Goal: Navigation & Orientation: Find specific page/section

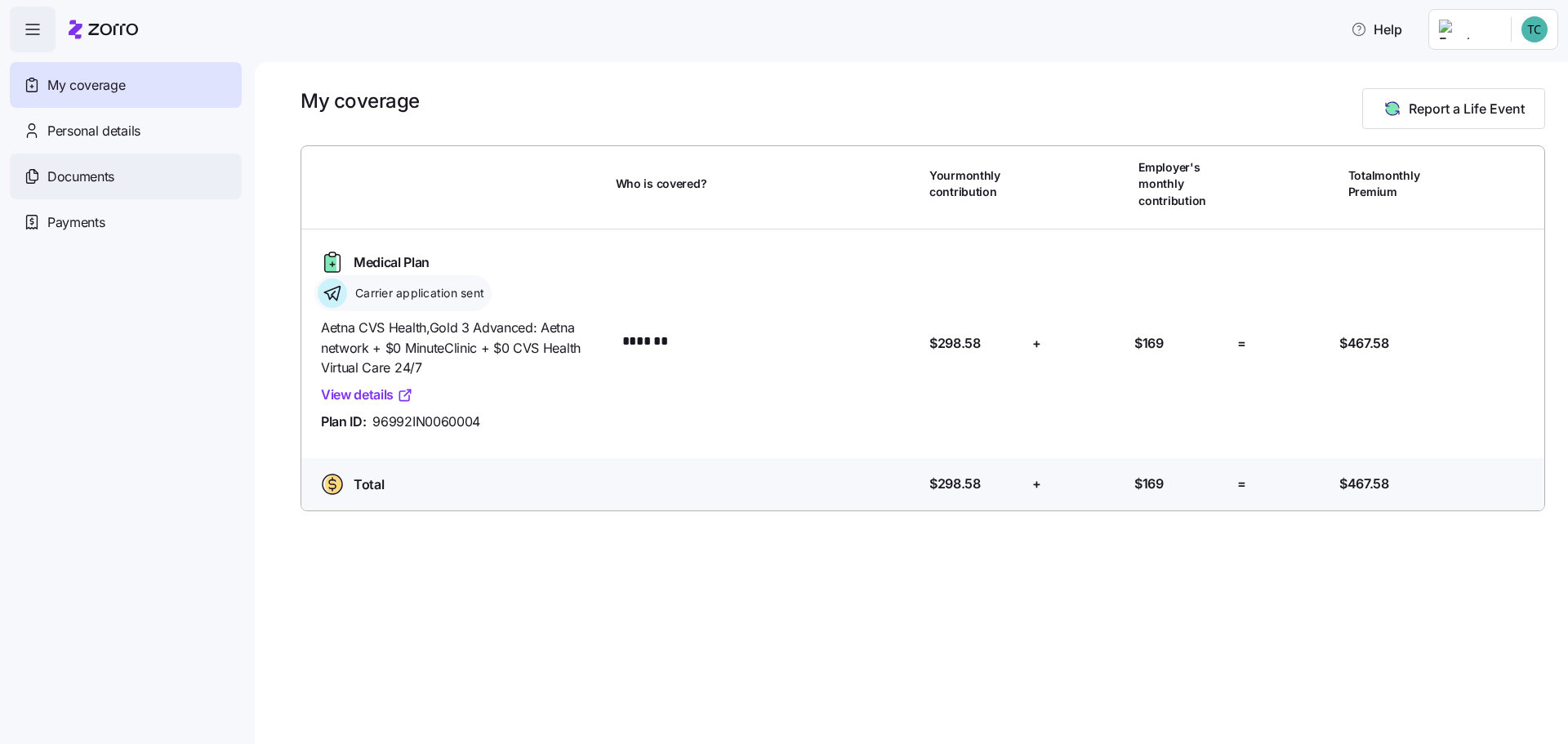
click at [41, 186] on icon at bounding box center [32, 177] width 18 height 20
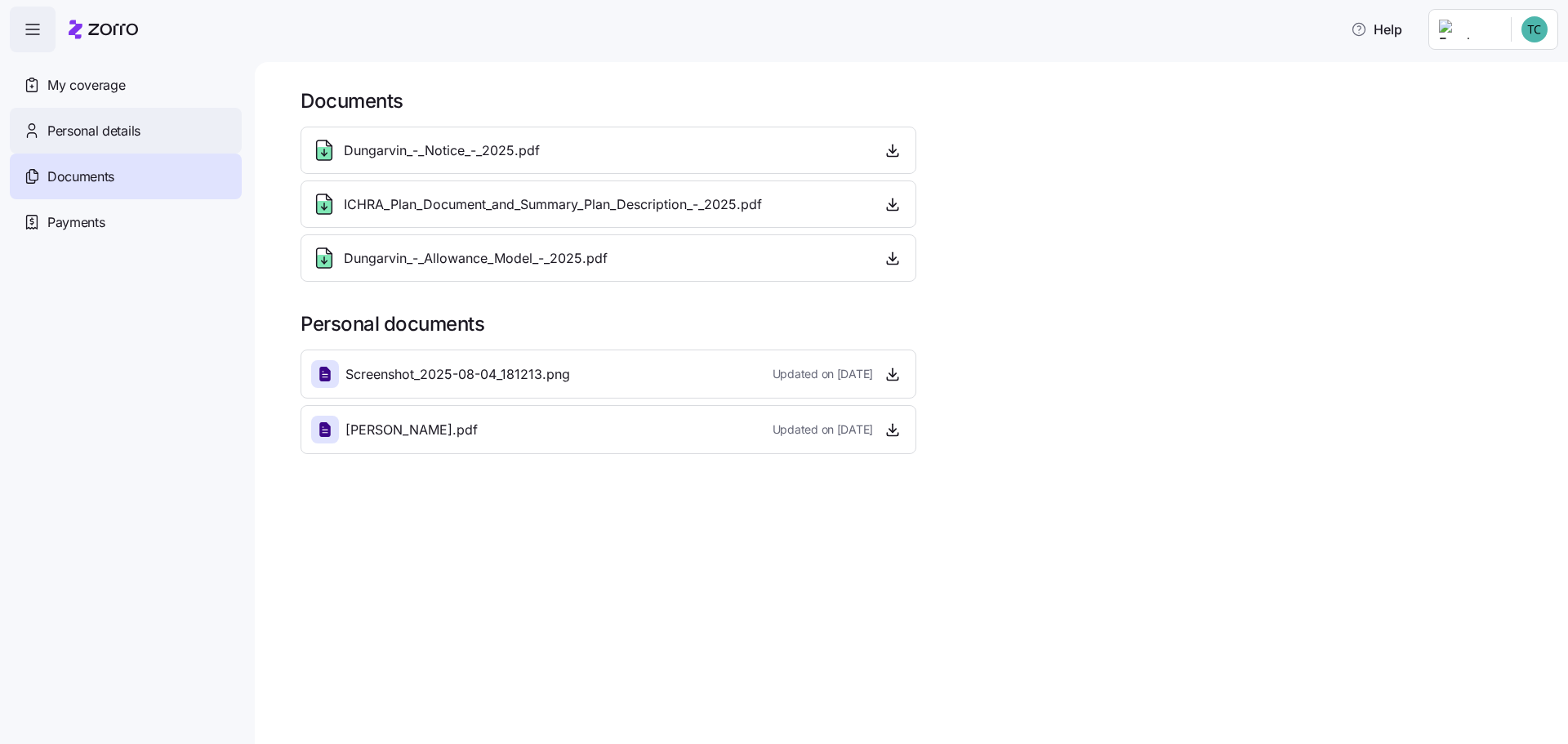
click at [112, 141] on span "Personal details" at bounding box center [93, 131] width 93 height 21
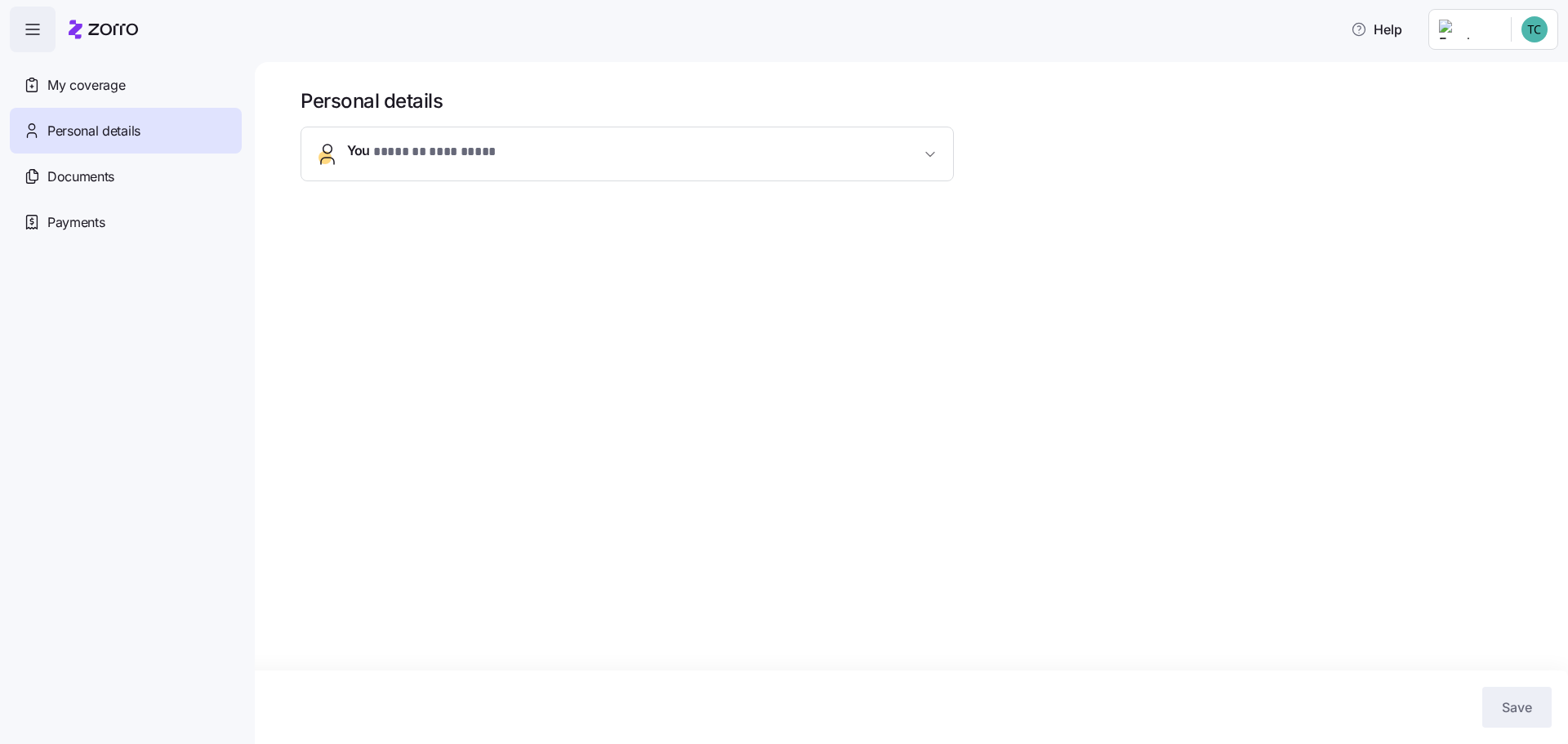
click at [940, 163] on span "button" at bounding box center [931, 155] width 20 height 17
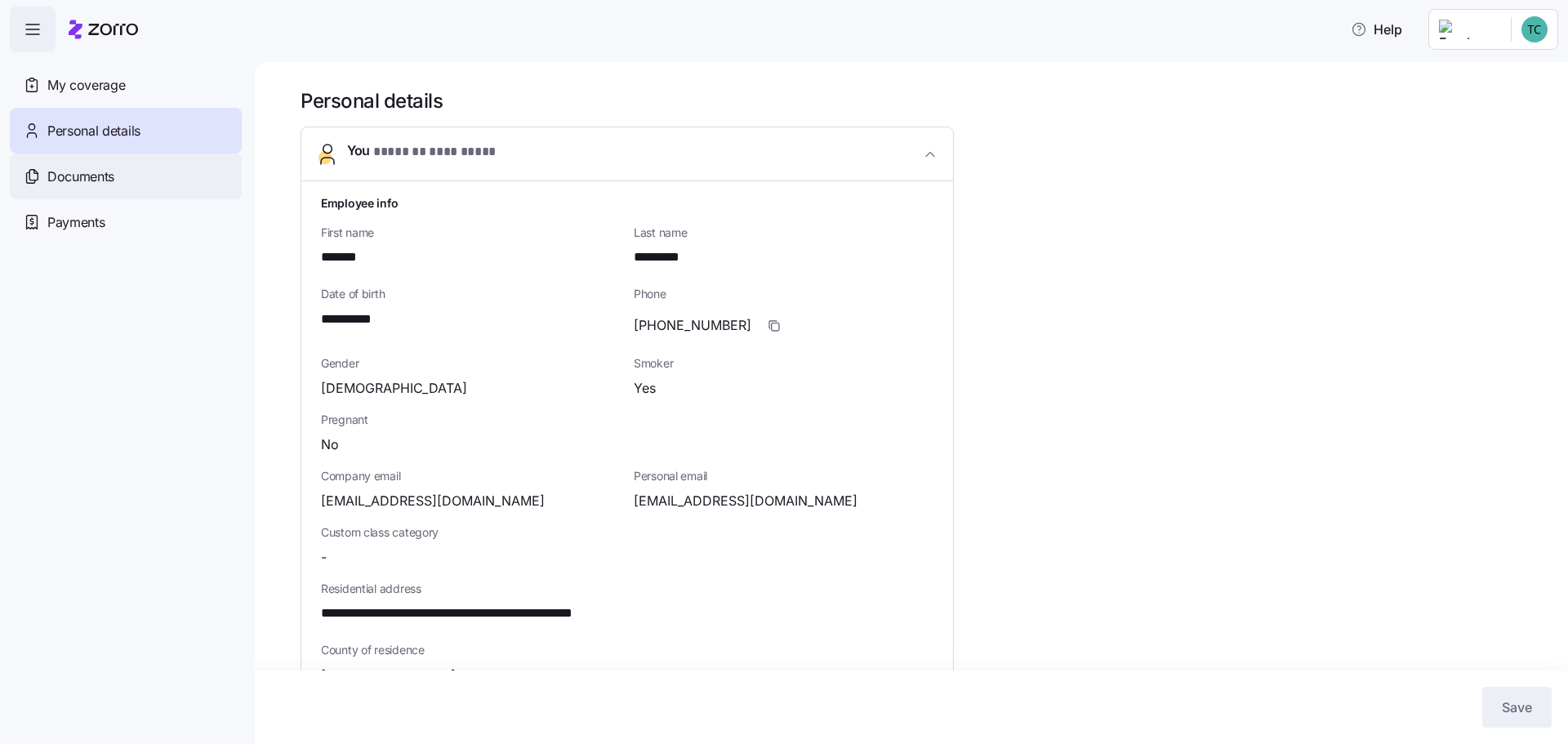
click at [80, 187] on span "Documents" at bounding box center [80, 177] width 67 height 21
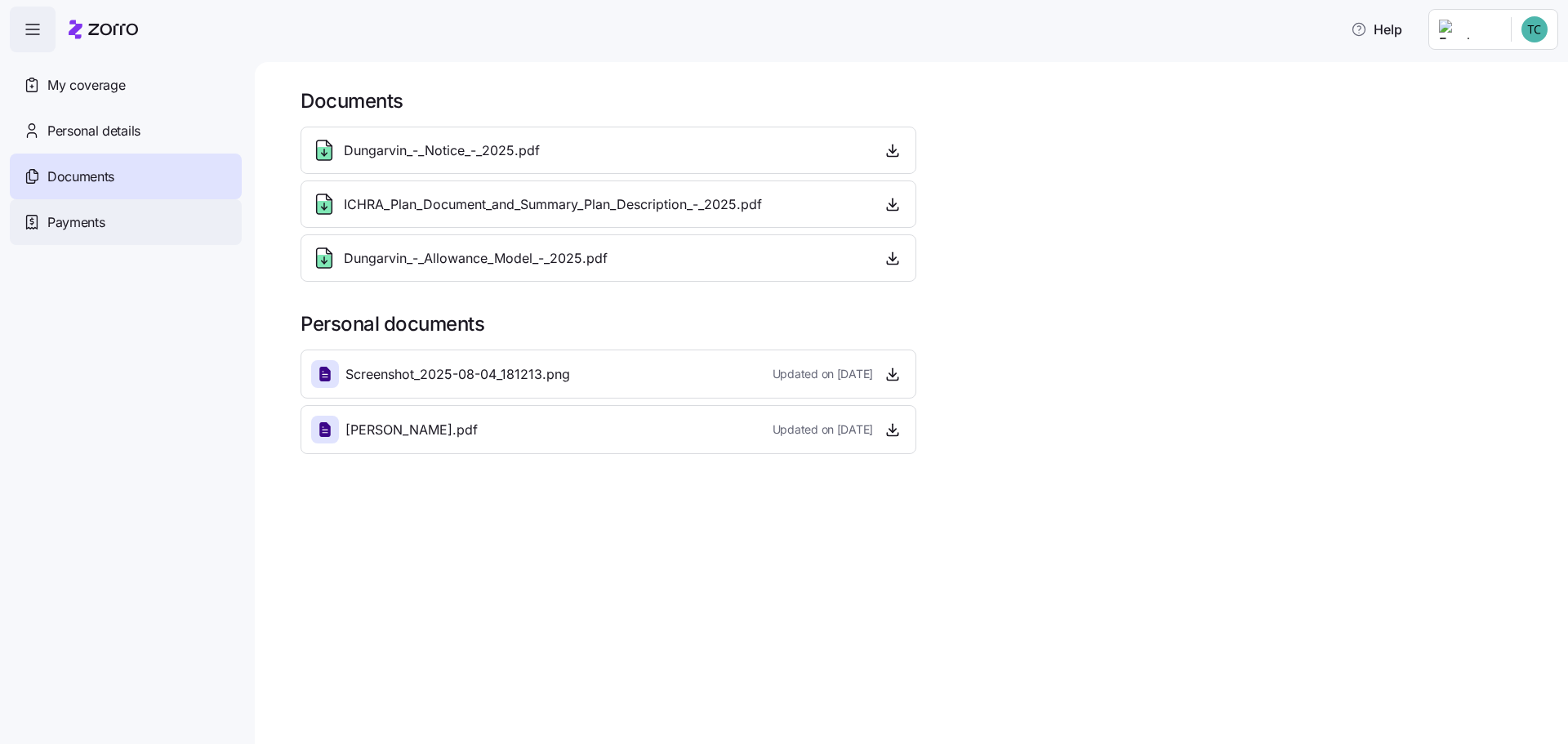
click at [81, 233] on span "Payments" at bounding box center [75, 222] width 57 height 21
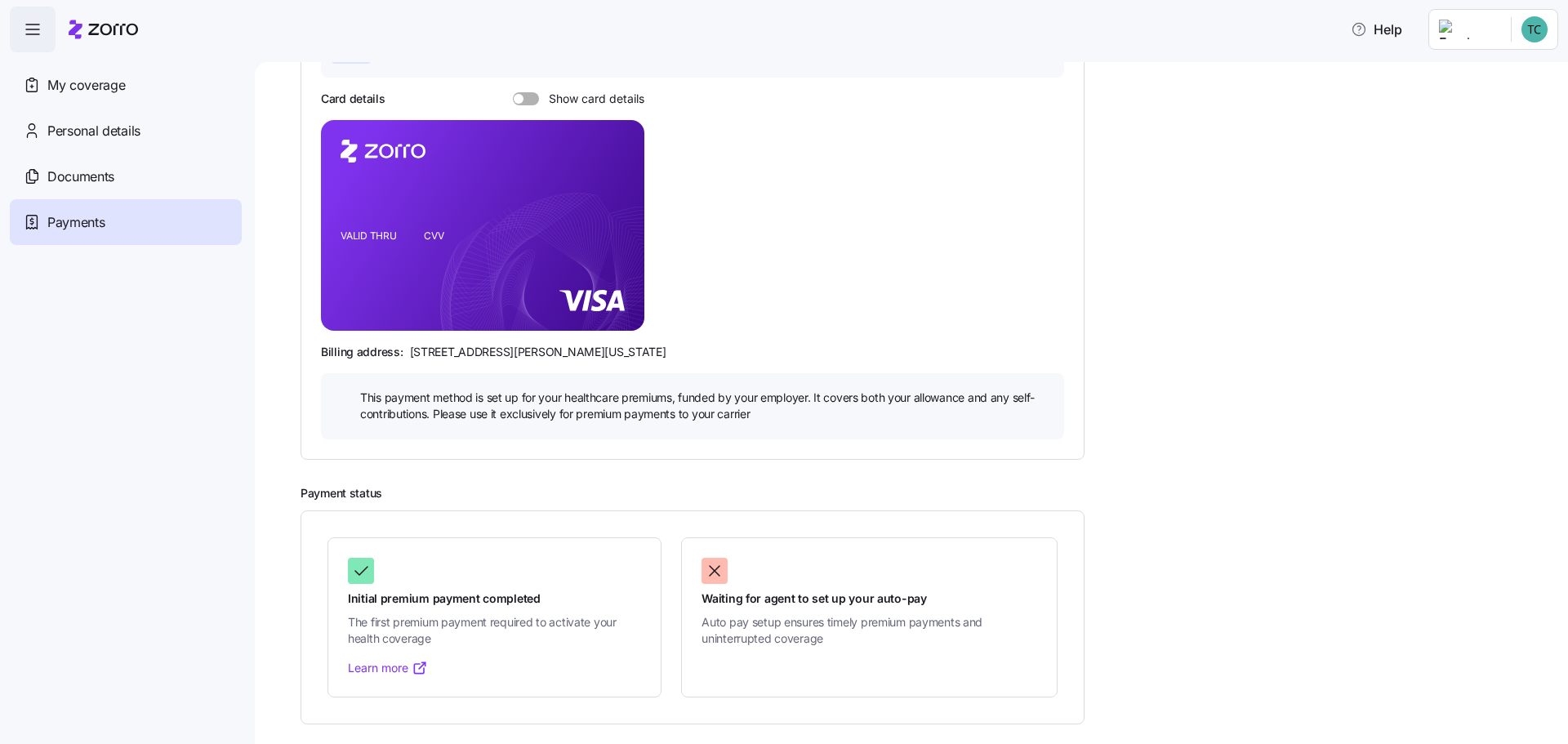
scroll to position [354, 0]
click at [99, 90] on div "My coverage" at bounding box center [126, 84] width 232 height 45
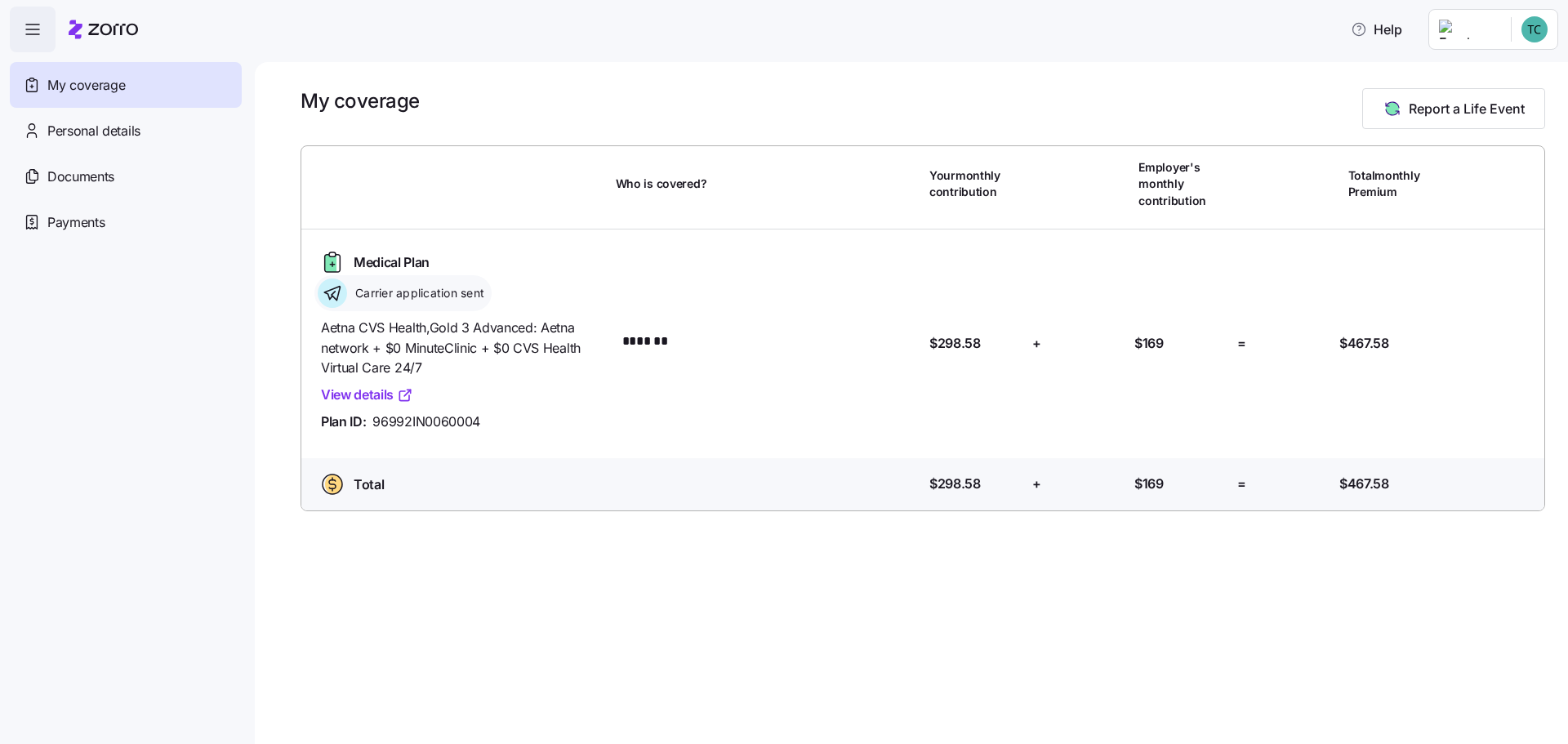
click at [413, 405] on link "View details" at bounding box center [367, 394] width 93 height 21
